Goal: Information Seeking & Learning: Check status

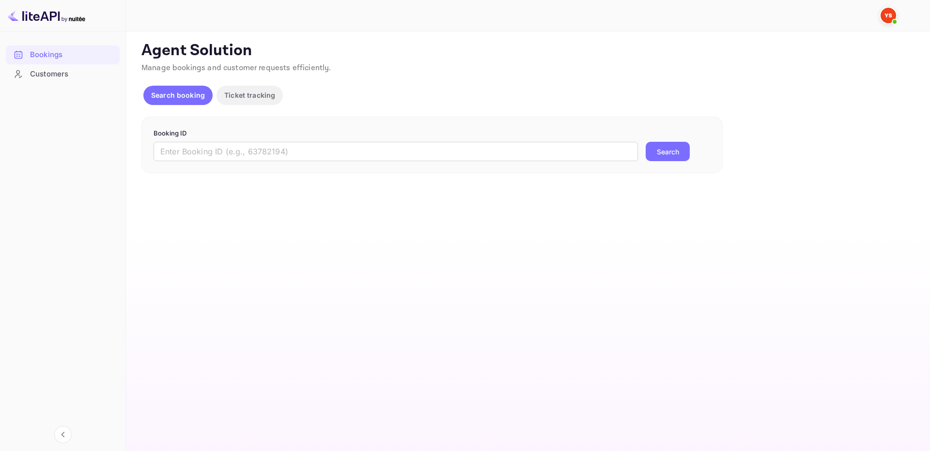
click at [465, 137] on p "Booking ID" at bounding box center [432, 134] width 557 height 10
click at [494, 143] on input "text" at bounding box center [396, 151] width 484 height 19
click at [495, 144] on input "text" at bounding box center [396, 151] width 484 height 19
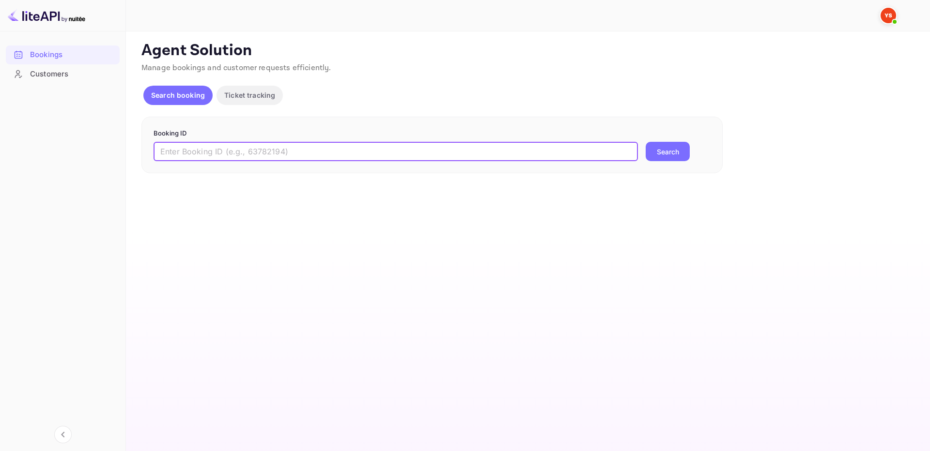
paste input "9850124"
type input "9850124"
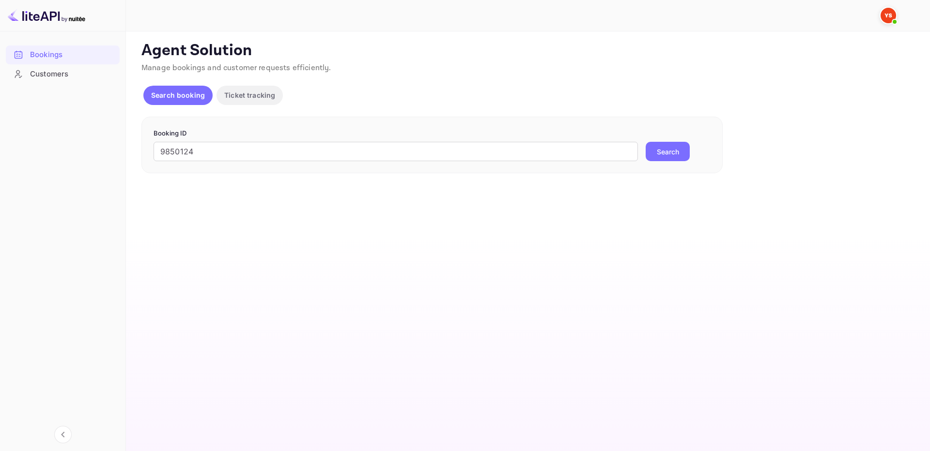
click at [672, 146] on button "Search" at bounding box center [668, 151] width 44 height 19
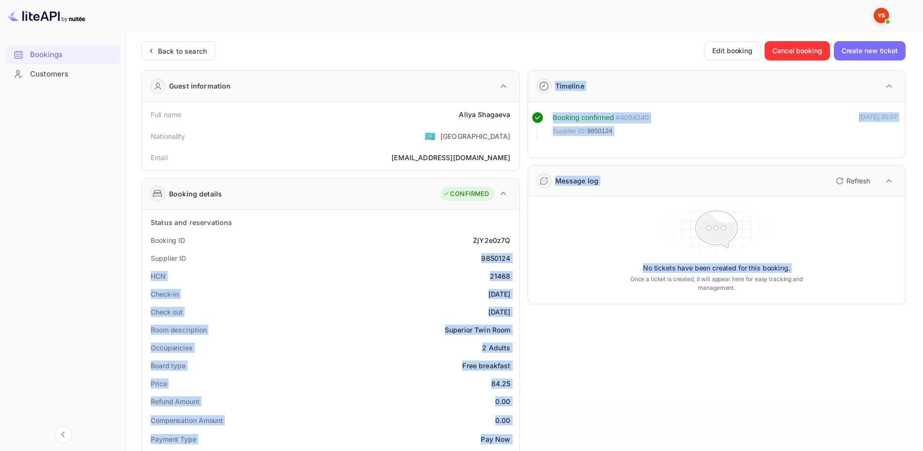
drag, startPoint x: 478, startPoint y: 262, endPoint x: 521, endPoint y: 259, distance: 43.7
click at [521, 259] on div "Guest information Full name [PERSON_NAME] Nationality 🇰🇿 [DEMOGRAPHIC_DATA] Ema…" at bounding box center [520, 425] width 772 height 726
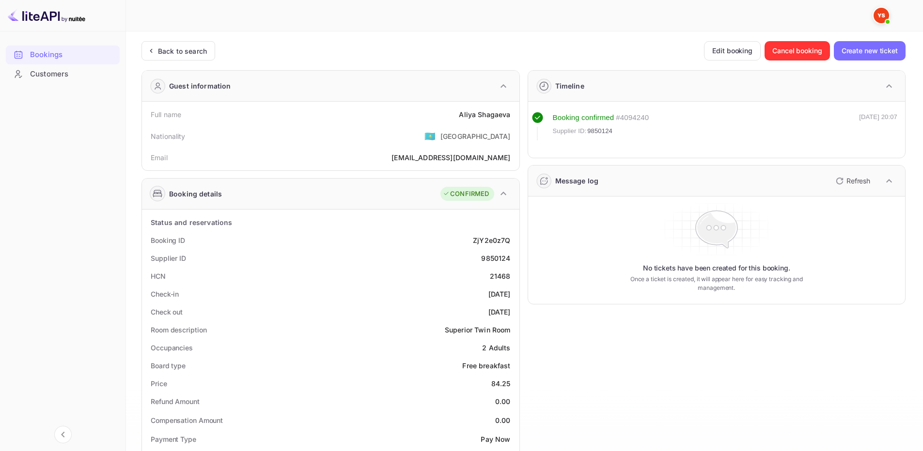
click at [482, 248] on div "Booking ID ZjY2e0z7Q" at bounding box center [331, 241] width 370 height 18
drag, startPoint x: 481, startPoint y: 256, endPoint x: 511, endPoint y: 257, distance: 29.6
click at [511, 257] on div "Supplier ID 9850124" at bounding box center [331, 258] width 370 height 18
copy div "9850124"
drag, startPoint x: 466, startPoint y: 116, endPoint x: 512, endPoint y: 112, distance: 46.2
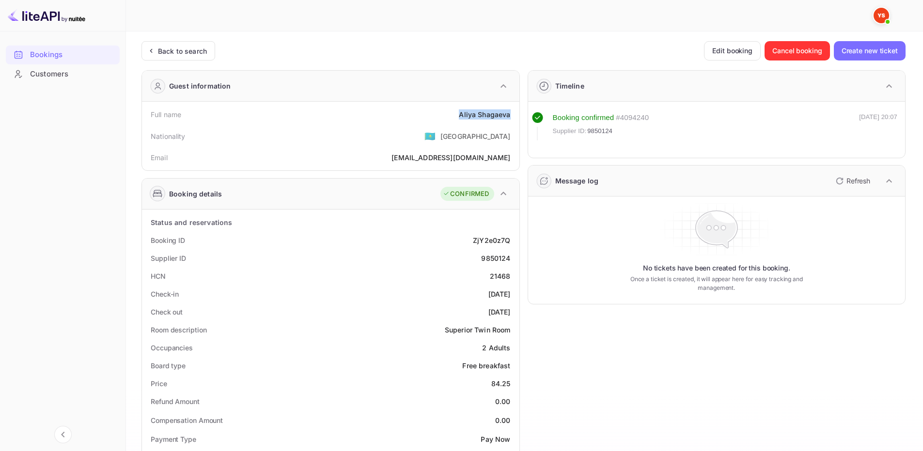
click at [512, 112] on div "Full name [PERSON_NAME]" at bounding box center [331, 115] width 370 height 18
copy div "[PERSON_NAME]"
drag, startPoint x: 488, startPoint y: 381, endPoint x: 514, endPoint y: 385, distance: 26.0
click at [514, 385] on div "Price 84.25" at bounding box center [331, 384] width 370 height 18
copy div "84.25"
